Goal: Task Accomplishment & Management: Manage account settings

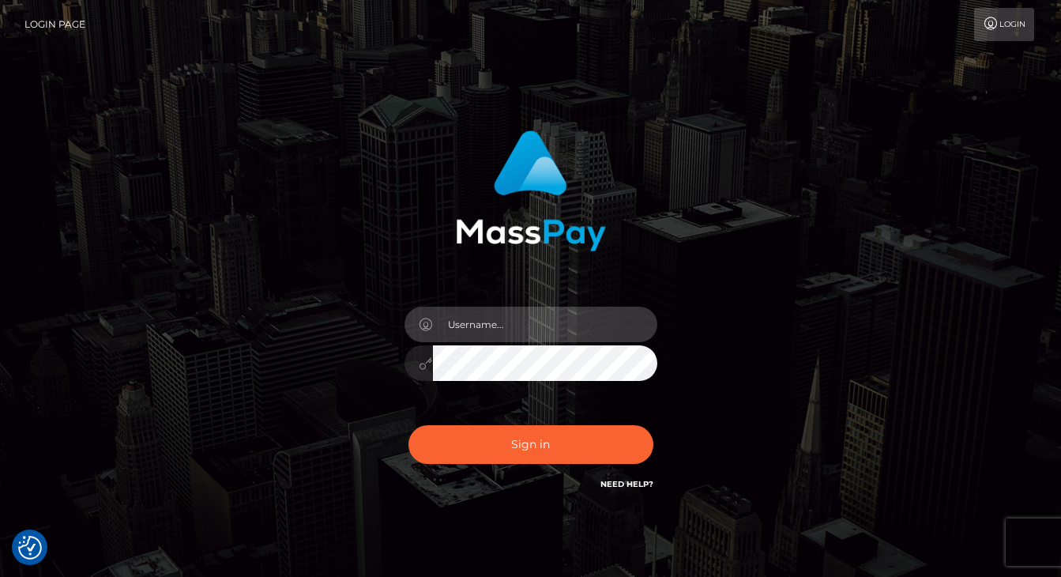
type input "[PERSON_NAME][EMAIL_ADDRESS][PERSON_NAME][DOMAIN_NAME]"
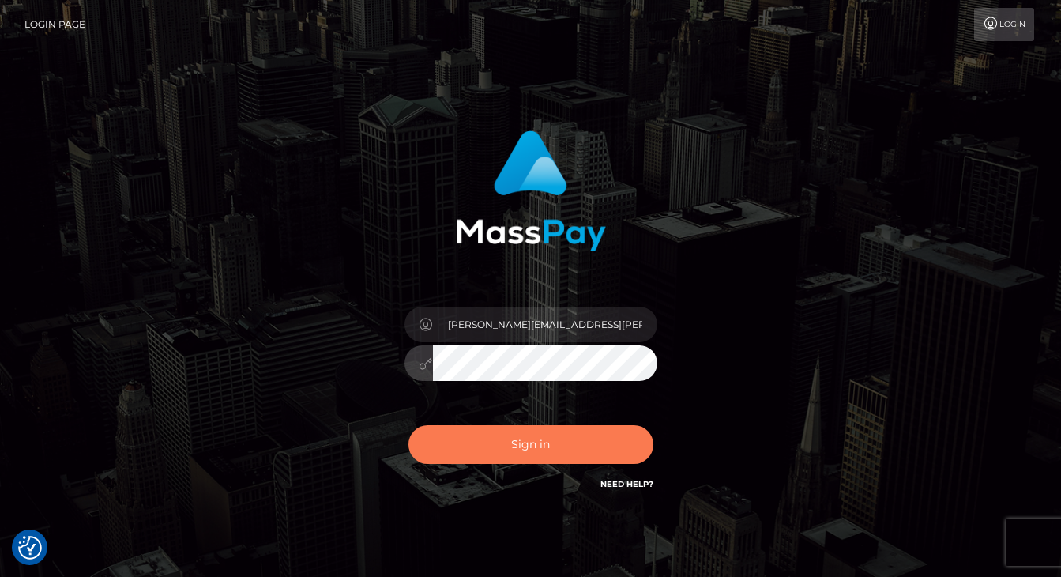
click at [569, 443] on button "Sign in" at bounding box center [530, 444] width 245 height 39
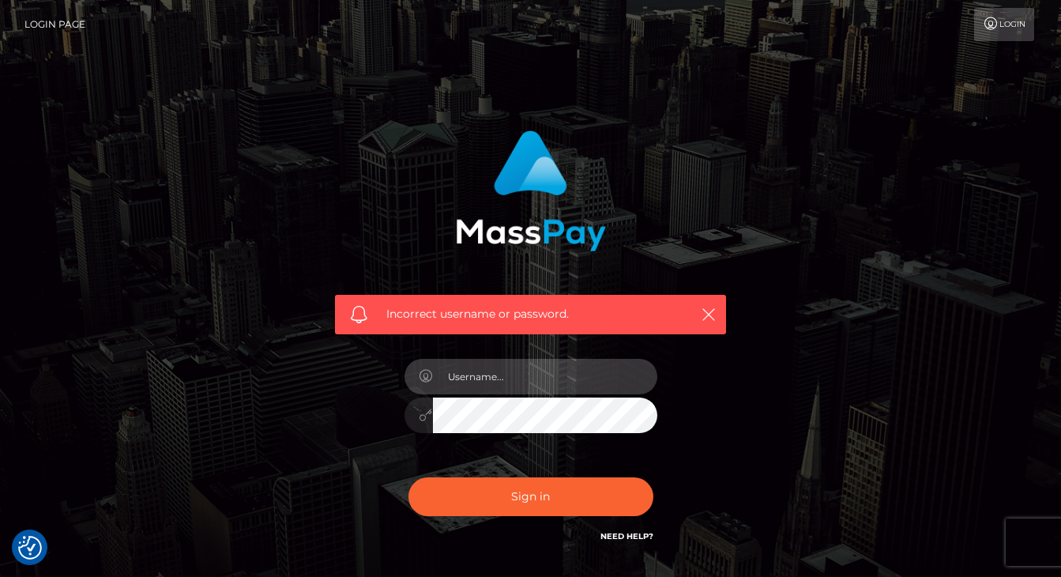
type input "[PERSON_NAME][EMAIL_ADDRESS][PERSON_NAME][DOMAIN_NAME]"
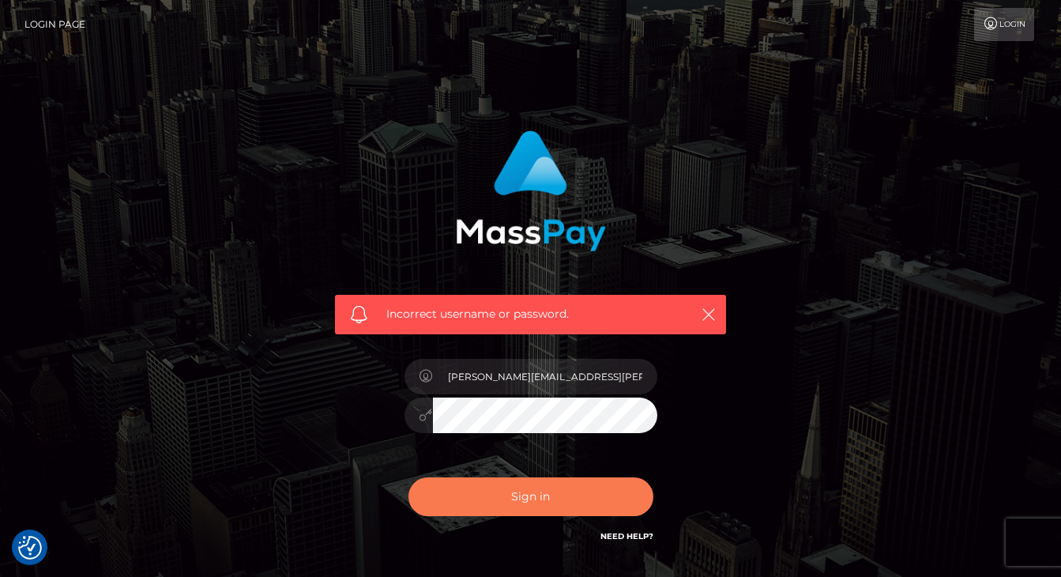
click at [553, 492] on button "Sign in" at bounding box center [530, 496] width 245 height 39
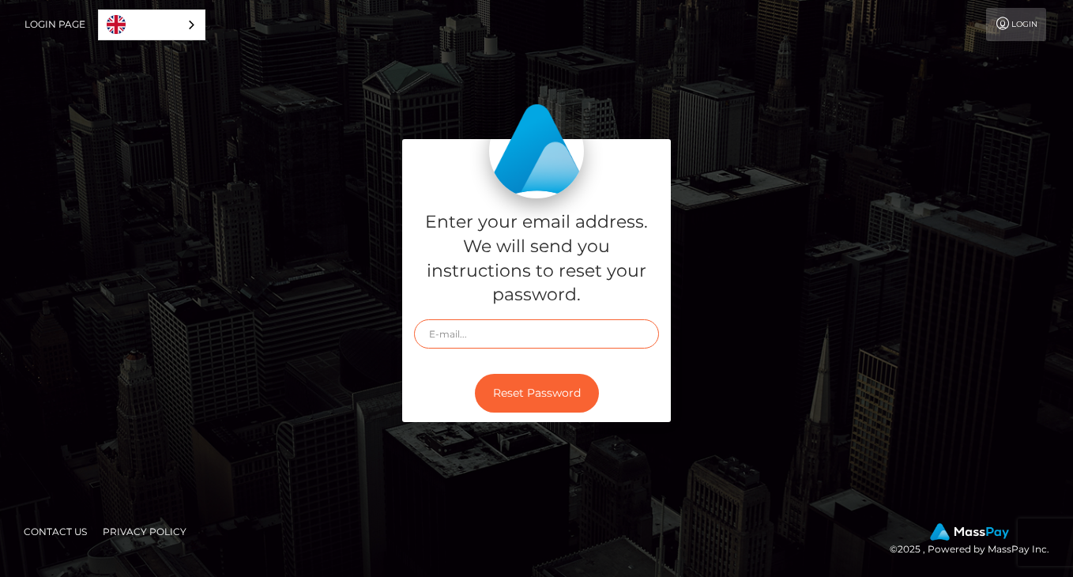
type input "[EMAIL_ADDRESS][DOMAIN_NAME]"
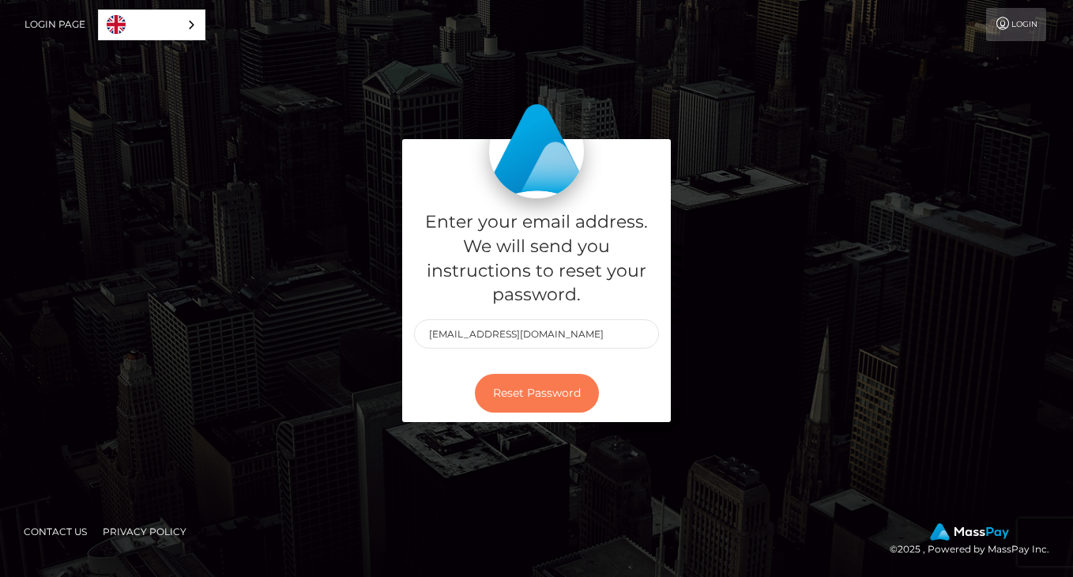
click at [517, 387] on button "Reset Password" at bounding box center [537, 393] width 124 height 39
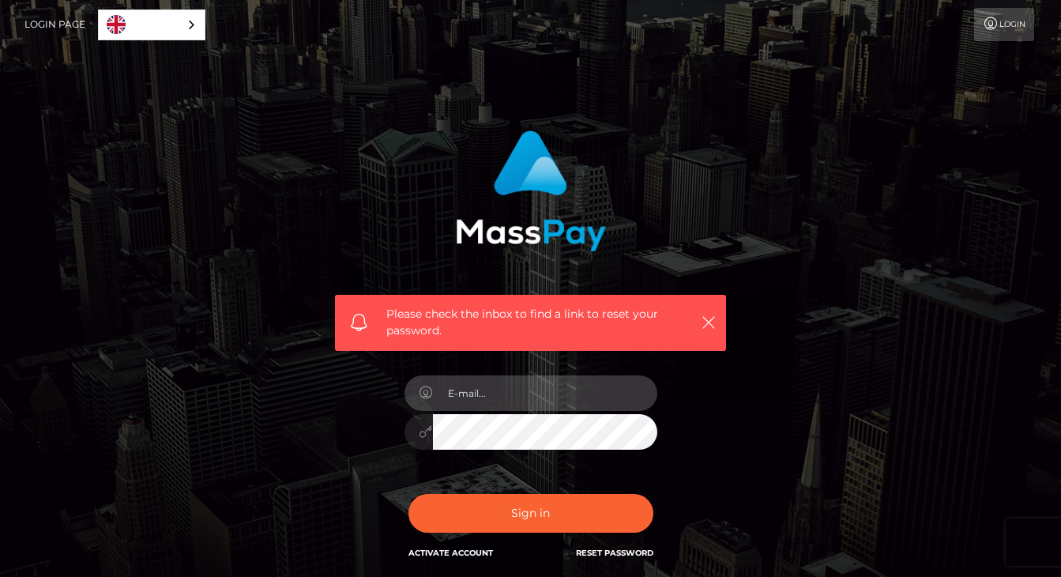
type input "[EMAIL_ADDRESS][DOMAIN_NAME]"
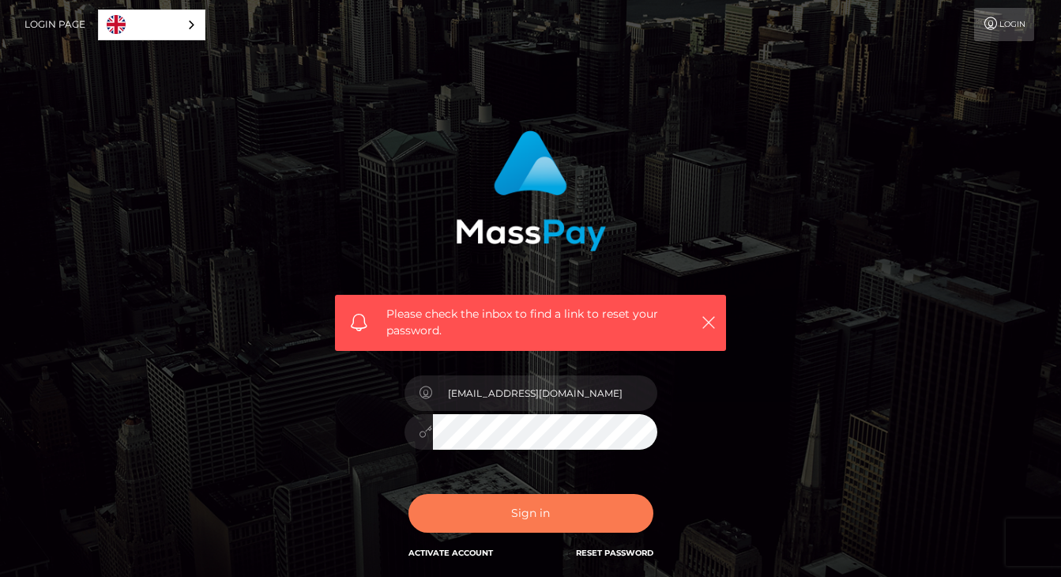
click at [527, 509] on button "Sign in" at bounding box center [530, 513] width 245 height 39
